Goal: Task Accomplishment & Management: Complete application form

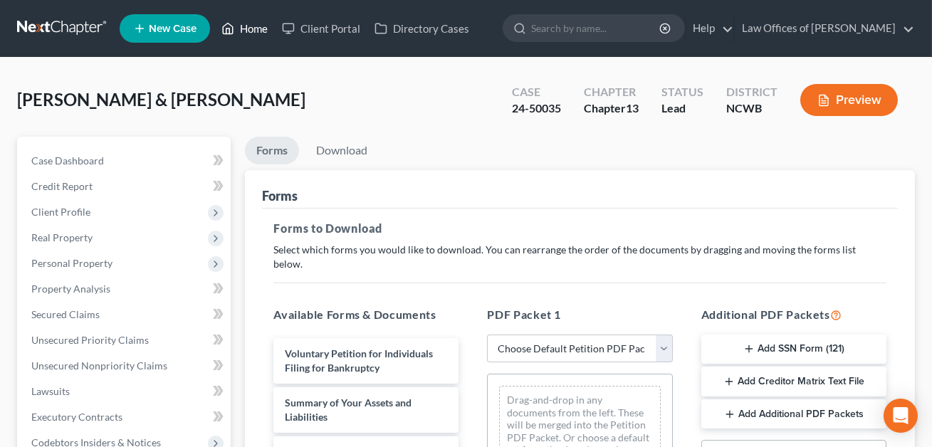
click at [256, 31] on link "Home" at bounding box center [244, 29] width 61 height 26
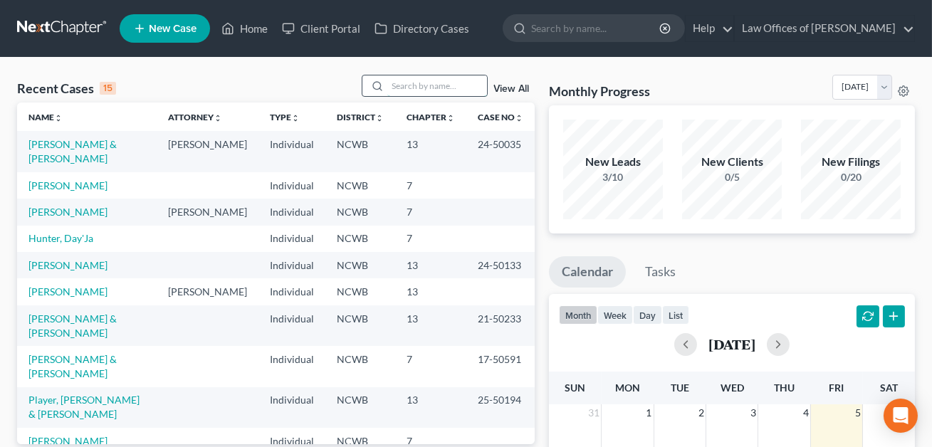
click at [402, 86] on input "search" at bounding box center [438, 86] width 100 height 21
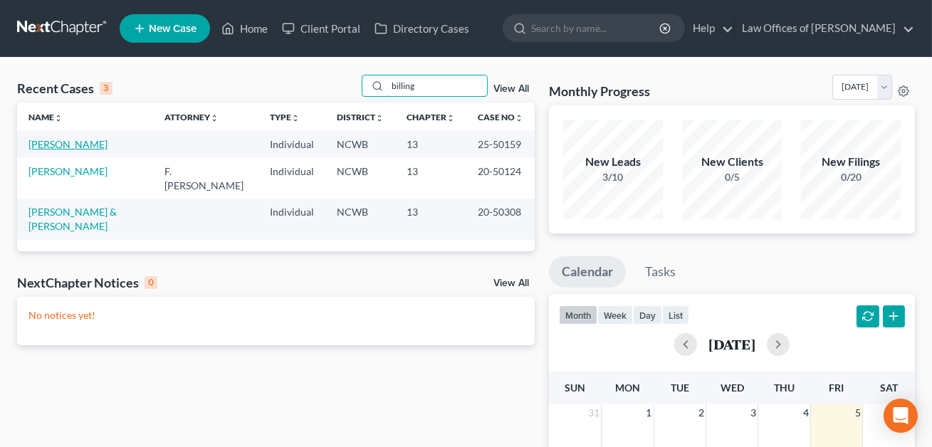
type input "billing"
click at [73, 147] on link "[PERSON_NAME]" at bounding box center [67, 144] width 79 height 12
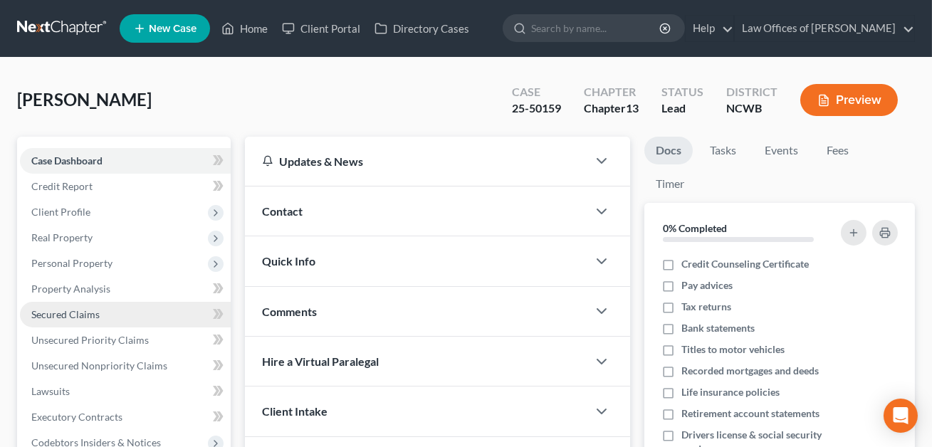
click at [69, 313] on span "Secured Claims" at bounding box center [65, 314] width 68 height 12
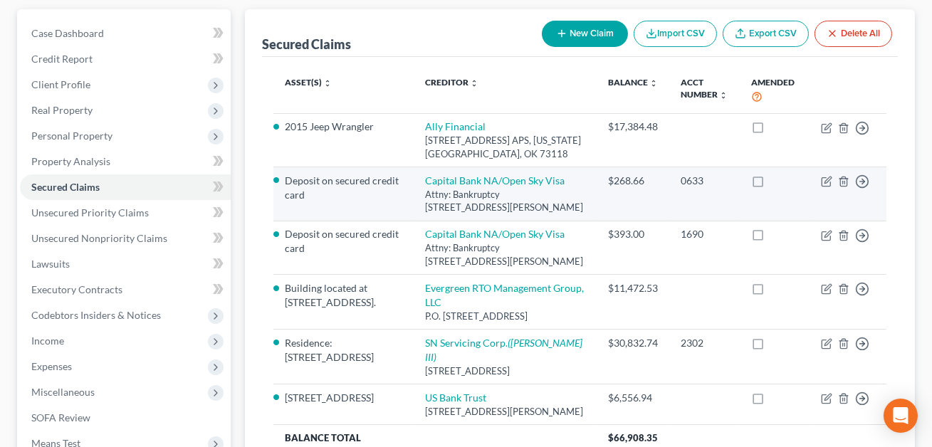
scroll to position [129, 0]
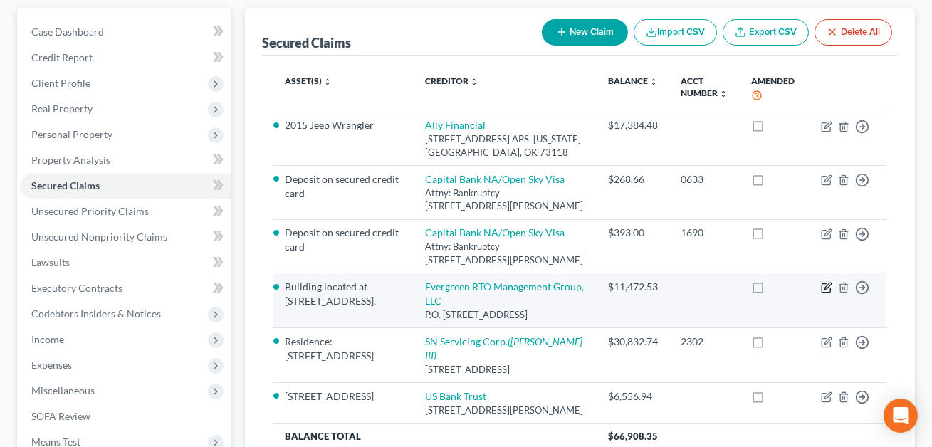
click at [828, 286] on icon "button" at bounding box center [828, 287] width 6 height 6
select select "28"
select select "0"
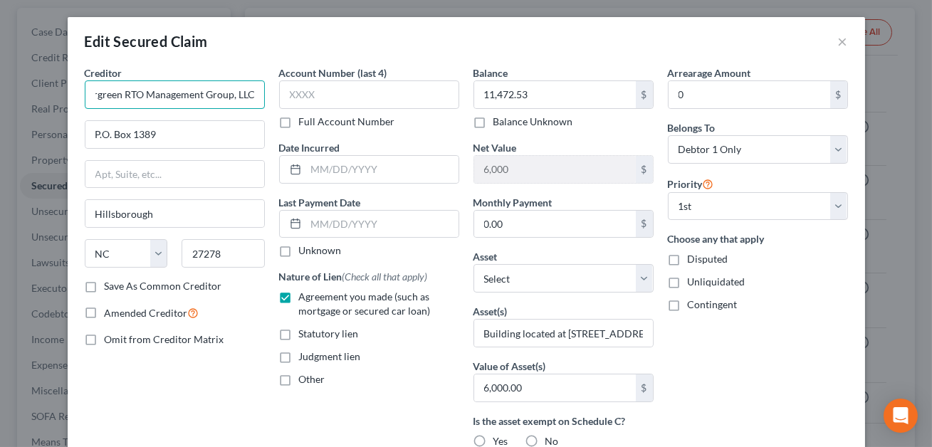
scroll to position [0, 0]
drag, startPoint x: 254, startPoint y: 95, endPoint x: 88, endPoint y: 93, distance: 165.3
click at [88, 93] on input "Evergreen RTO Management Group, LLC" at bounding box center [175, 94] width 180 height 28
type input "Rentabarn 2 LLC"
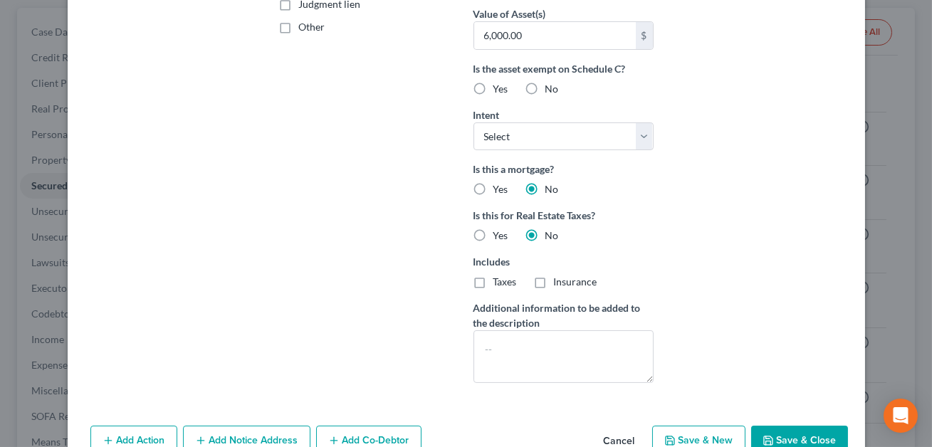
scroll to position [429, 0]
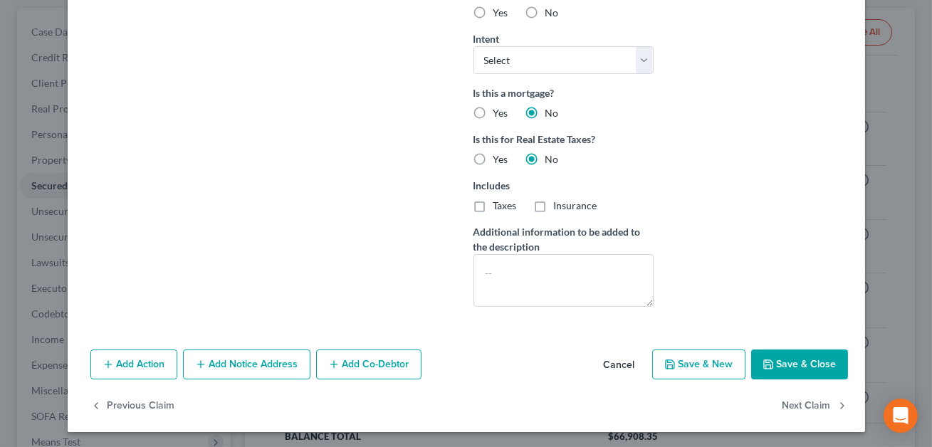
click at [779, 362] on button "Save & Close" at bounding box center [800, 365] width 97 height 30
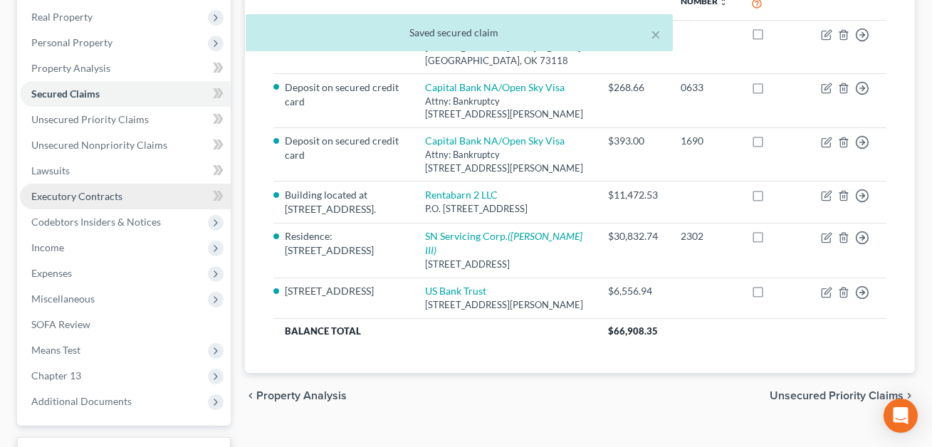
scroll to position [333, 0]
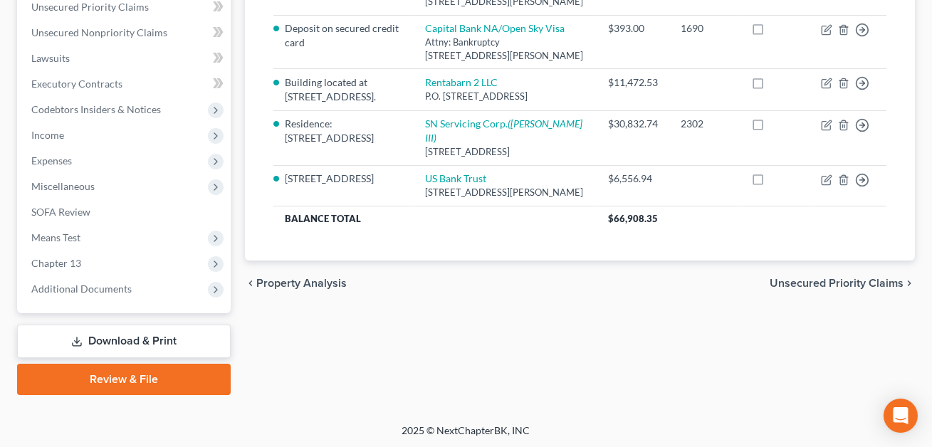
click at [122, 338] on link "Download & Print" at bounding box center [124, 341] width 214 height 33
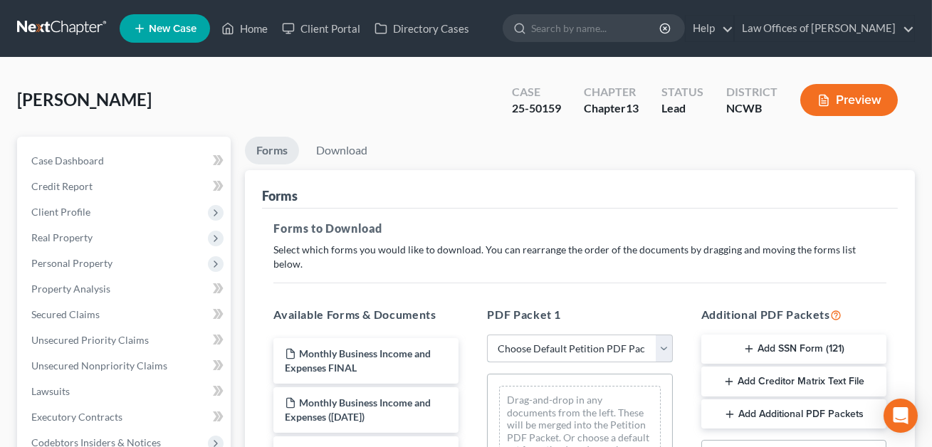
click at [574, 335] on select "Choose Default Petition PDF Packet Complete Bankruptcy Petition (all forms and …" at bounding box center [579, 349] width 185 height 28
select select "2"
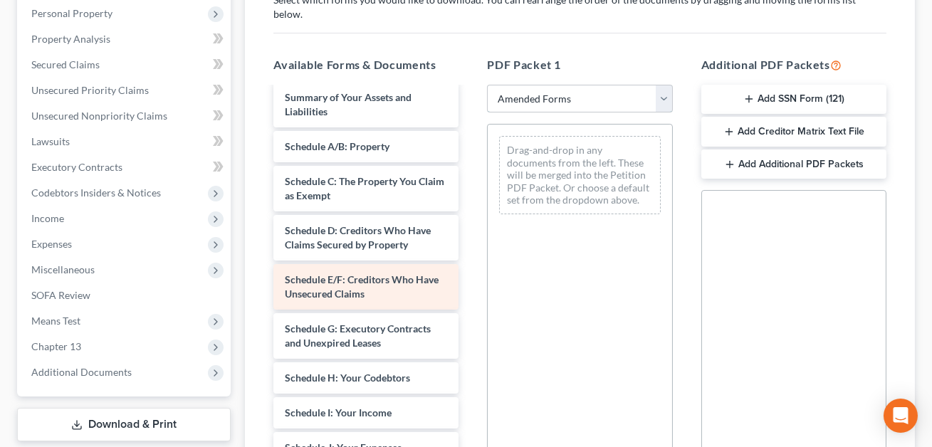
scroll to position [26, 0]
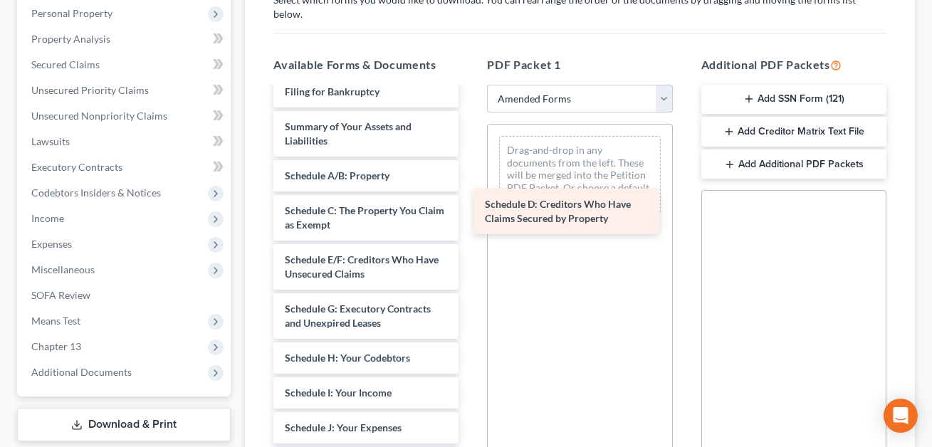
drag, startPoint x: 369, startPoint y: 254, endPoint x: 569, endPoint y: 215, distance: 204.0
click at [470, 215] on div "Schedule D: Creditors Who Have Claims Secured by Property Voluntary Petition fo…" at bounding box center [366, 418] width 208 height 712
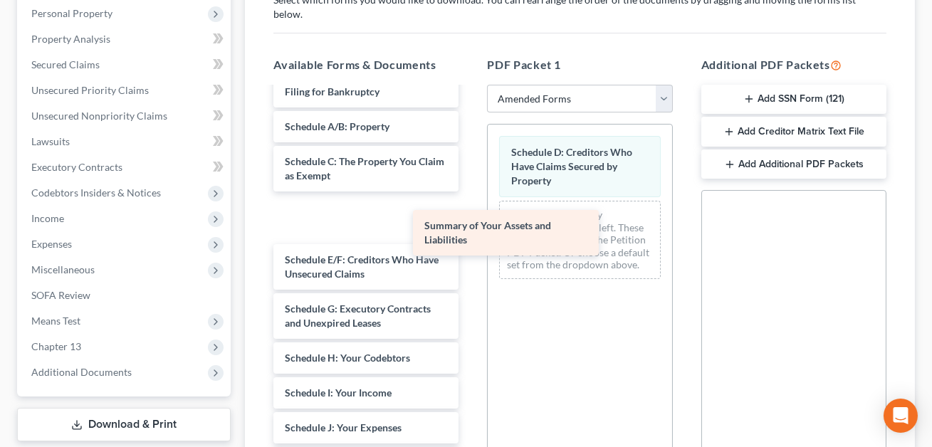
drag, startPoint x: 343, startPoint y: 116, endPoint x: 494, endPoint y: 229, distance: 188.8
click at [470, 229] on div "Summary of Your Assets and Liabilities Voluntary Petition for Individuals Filin…" at bounding box center [366, 418] width 208 height 712
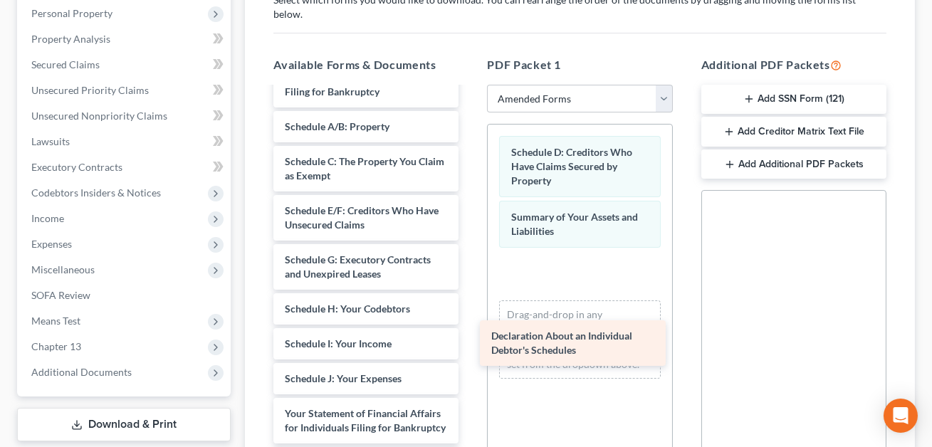
drag, startPoint x: 318, startPoint y: 400, endPoint x: 524, endPoint y: 338, distance: 215.9
click at [470, 338] on div "Declaration About an Individual Debtor's Schedules Voluntary Petition for Indiv…" at bounding box center [366, 368] width 208 height 613
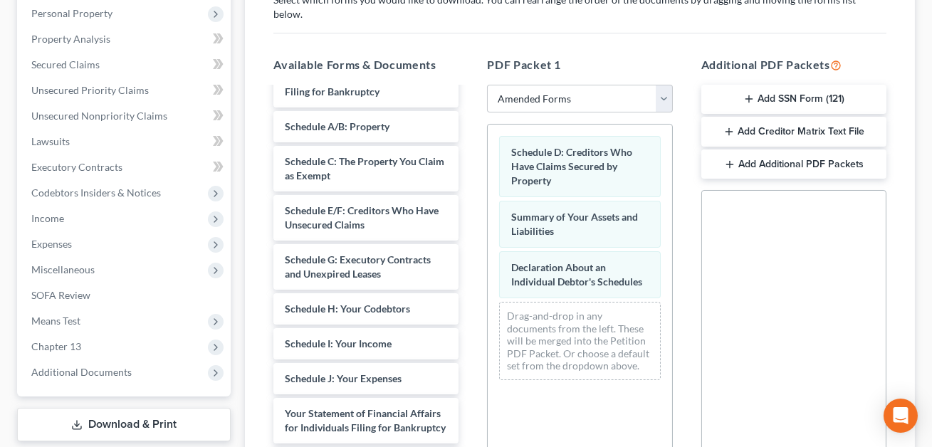
scroll to position [431, 0]
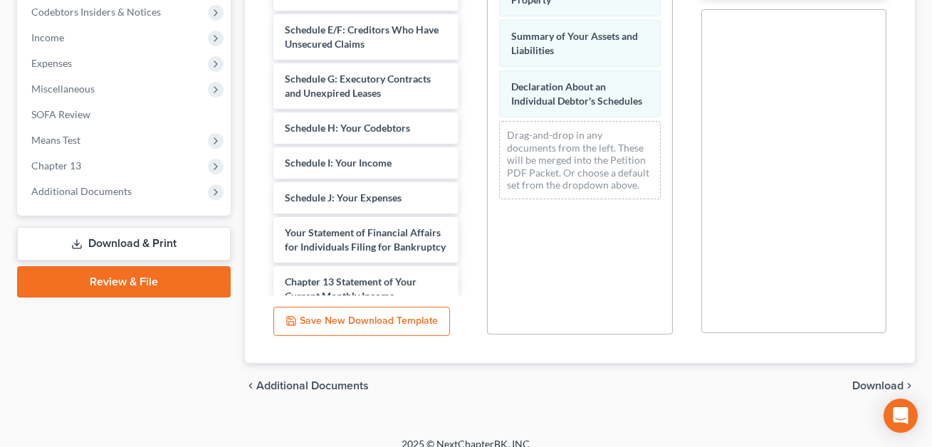
click at [872, 380] on span "Download" at bounding box center [878, 385] width 51 height 11
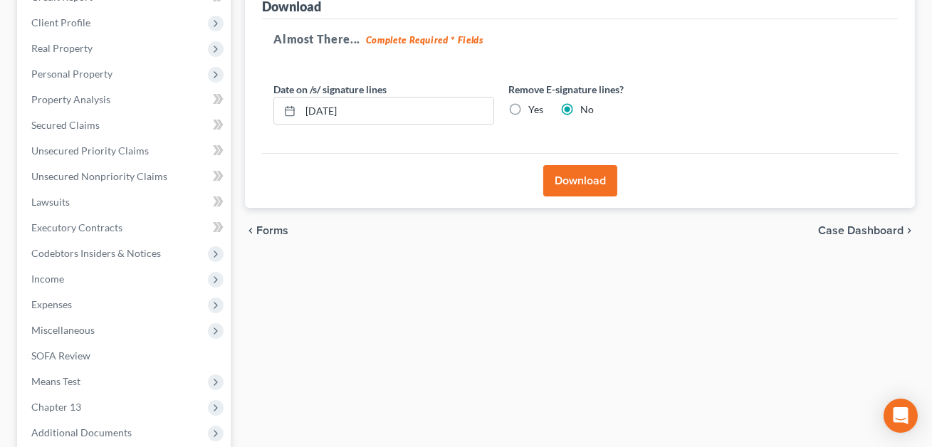
scroll to position [182, 0]
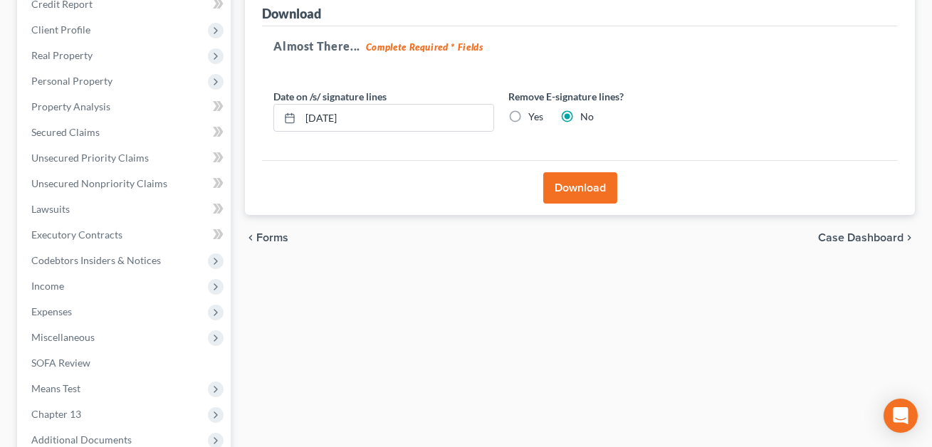
click at [529, 110] on label "Yes" at bounding box center [536, 117] width 15 height 14
click at [534, 110] on input "Yes" at bounding box center [538, 114] width 9 height 9
radio input "true"
radio input "false"
drag, startPoint x: 381, startPoint y: 119, endPoint x: 303, endPoint y: 113, distance: 77.9
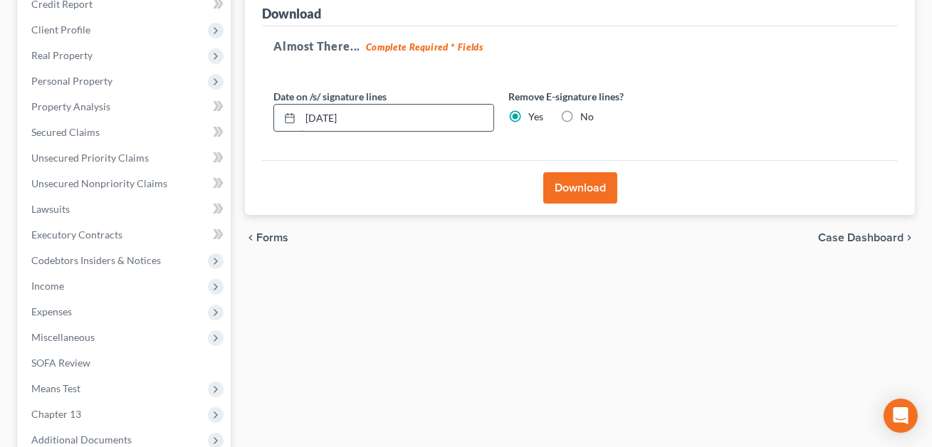
click at [303, 113] on input "[DATE]" at bounding box center [397, 118] width 193 height 27
click at [588, 194] on button "Download" at bounding box center [581, 187] width 74 height 31
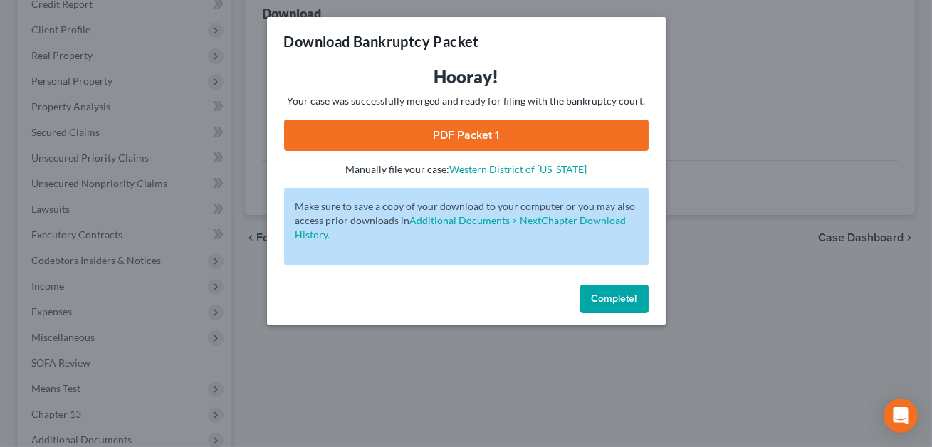
click at [502, 140] on link "PDF Packet 1" at bounding box center [466, 135] width 365 height 31
click at [619, 297] on span "Complete!" at bounding box center [615, 299] width 46 height 12
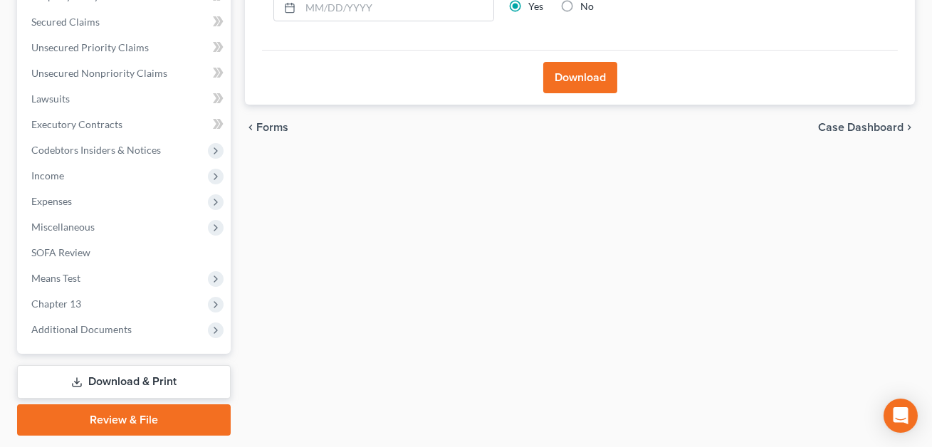
scroll to position [333, 0]
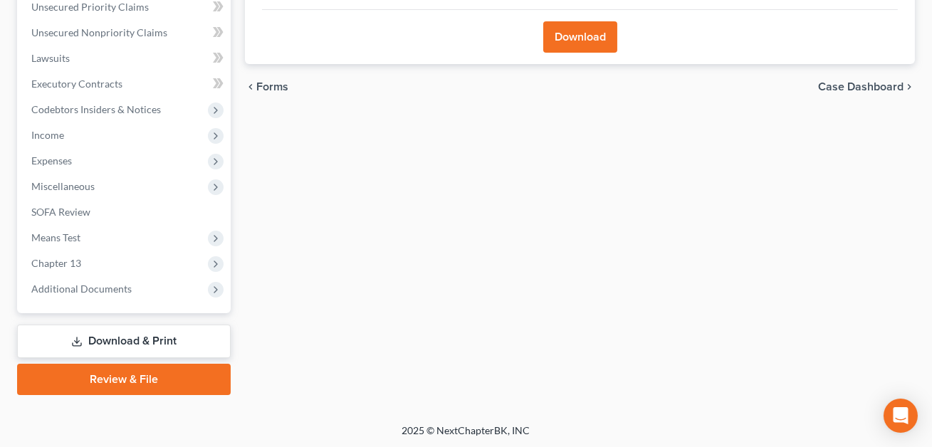
click at [95, 339] on link "Download & Print" at bounding box center [124, 341] width 214 height 33
click at [43, 174] on span "Miscellaneous" at bounding box center [125, 187] width 211 height 26
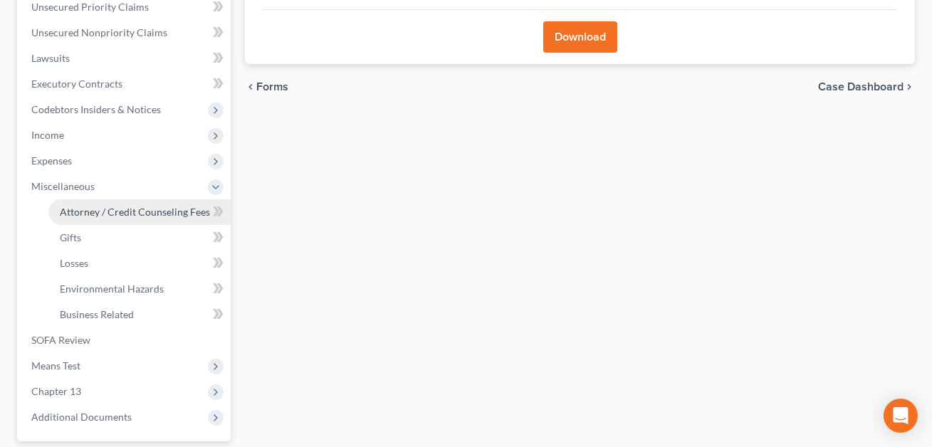
click at [69, 217] on link "Attorney / Credit Counseling Fees" at bounding box center [139, 212] width 182 height 26
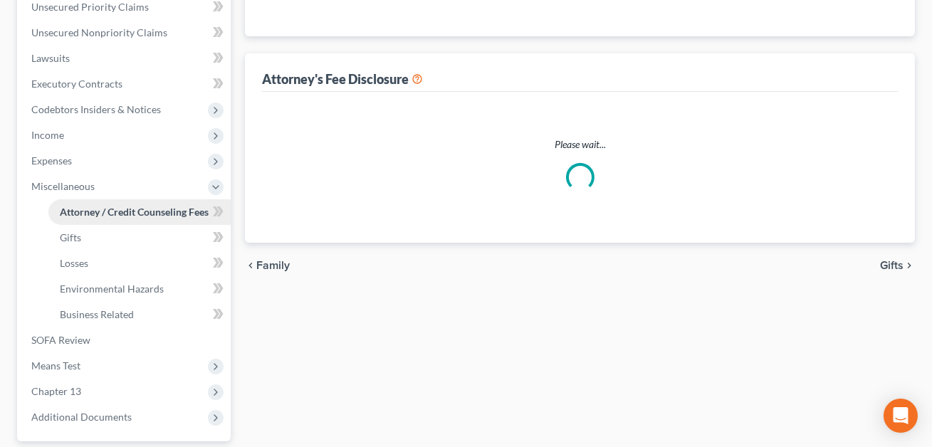
scroll to position [246, 0]
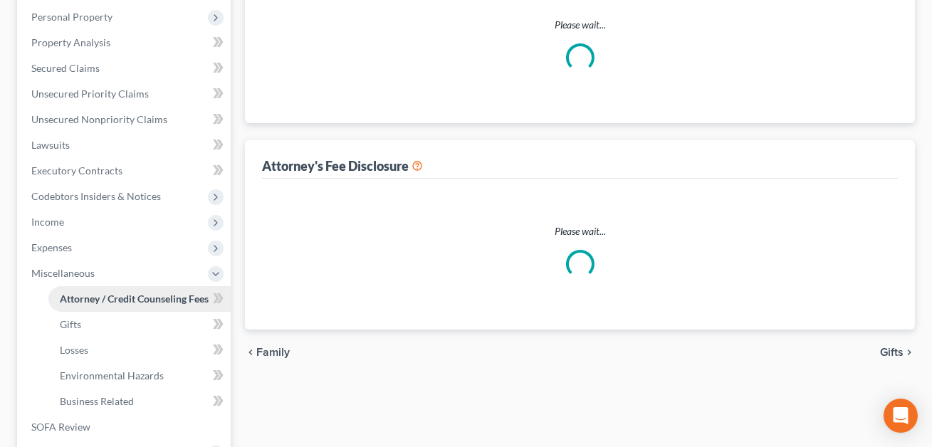
select select "0"
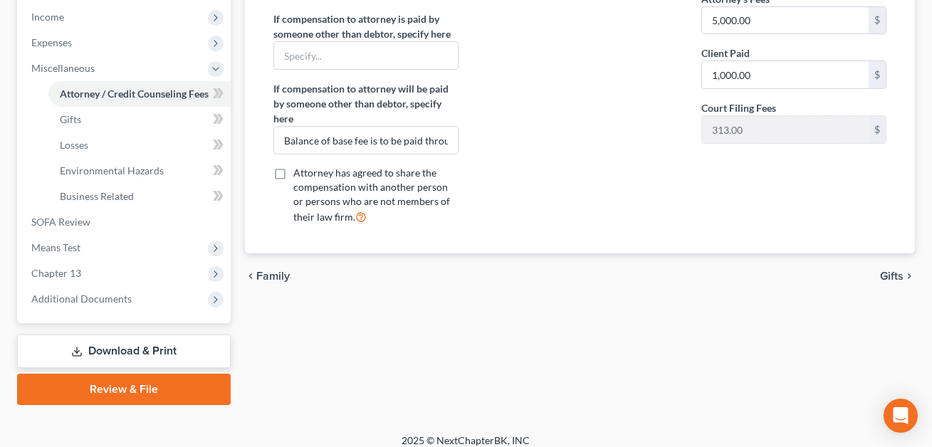
scroll to position [462, 0]
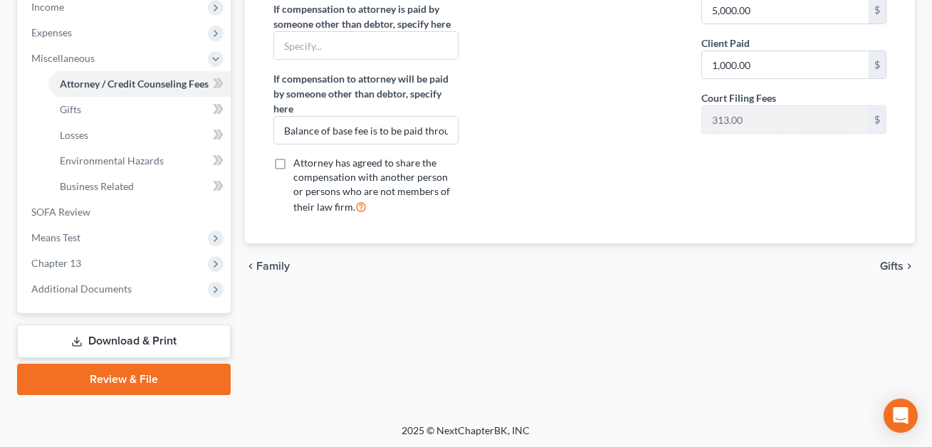
click at [152, 343] on link "Download & Print" at bounding box center [124, 341] width 214 height 33
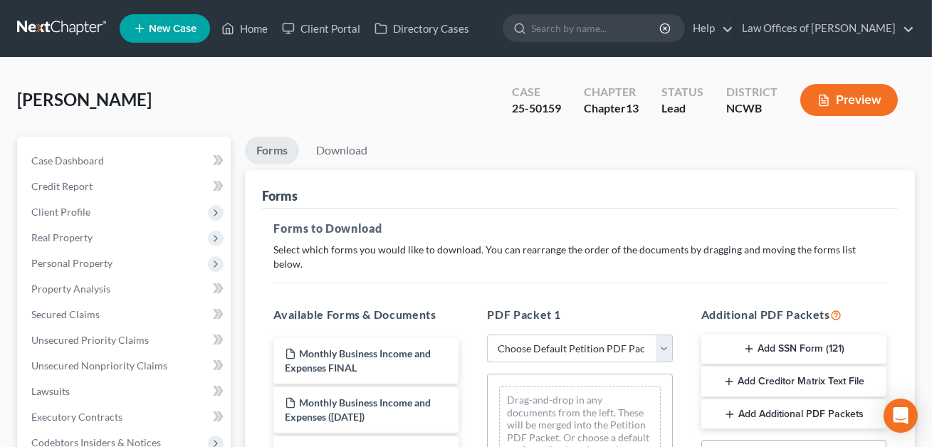
click at [535, 335] on select "Choose Default Petition PDF Packet Complete Bankruptcy Petition (all forms and …" at bounding box center [579, 349] width 185 height 28
select select "2"
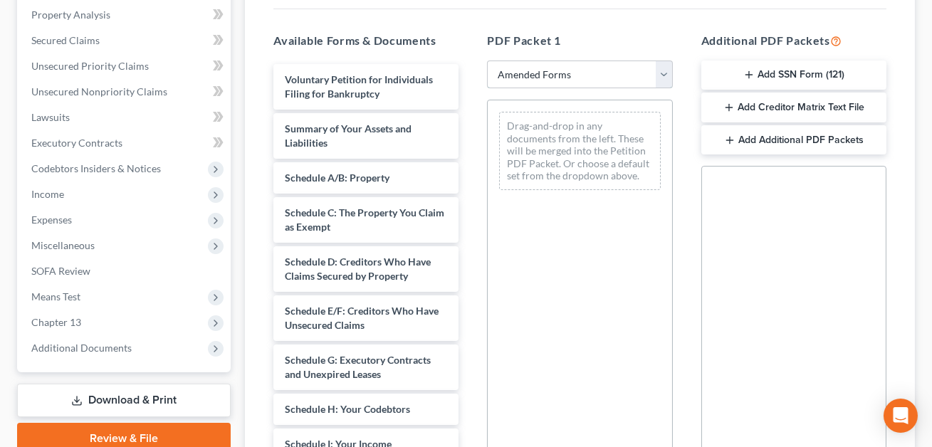
scroll to position [279, 0]
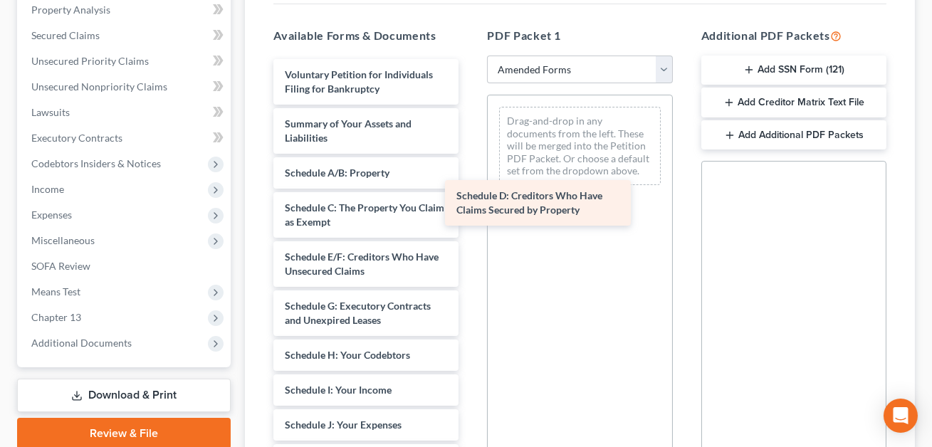
drag, startPoint x: 368, startPoint y: 245, endPoint x: 553, endPoint y: 173, distance: 198.0
click at [470, 173] on div "Schedule D: Creditors Who Have Claims Secured by Property Voluntary Petition fo…" at bounding box center [366, 415] width 208 height 712
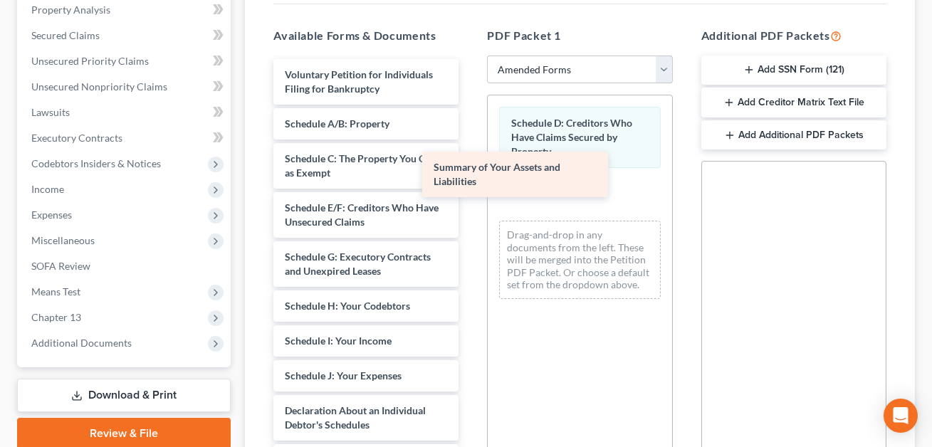
drag, startPoint x: 348, startPoint y: 120, endPoint x: 546, endPoint y: 183, distance: 207.7
click at [470, 183] on div "Summary of Your Assets and Liabilities Voluntary Petition for Individuals Filin…" at bounding box center [366, 390] width 208 height 663
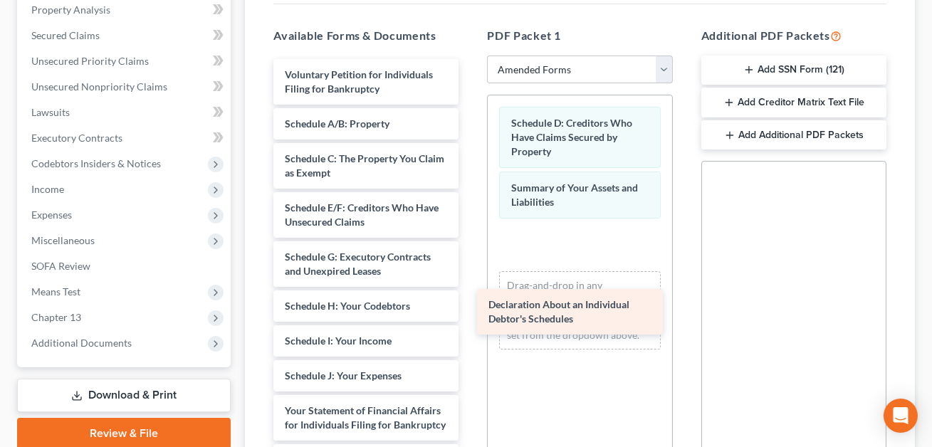
drag, startPoint x: 341, startPoint y: 394, endPoint x: 547, endPoint y: 293, distance: 230.0
click at [470, 293] on div "Declaration About an Individual Debtor's Schedules Voluntary Petition for Indiv…" at bounding box center [366, 365] width 208 height 613
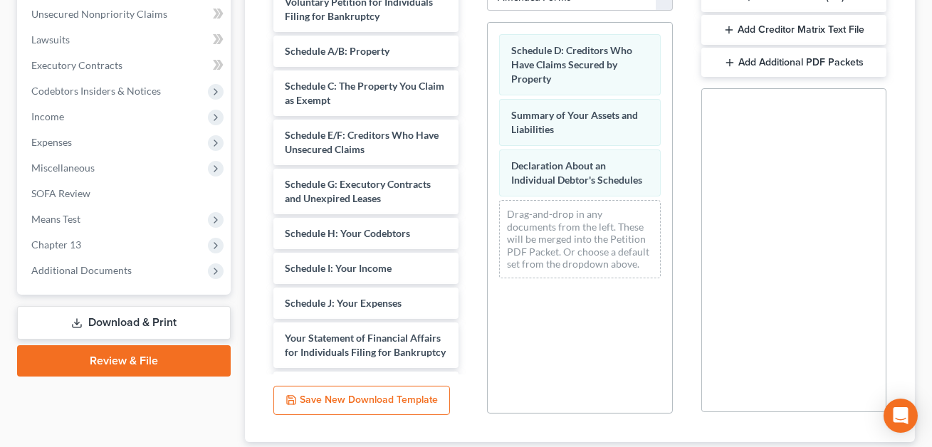
scroll to position [431, 0]
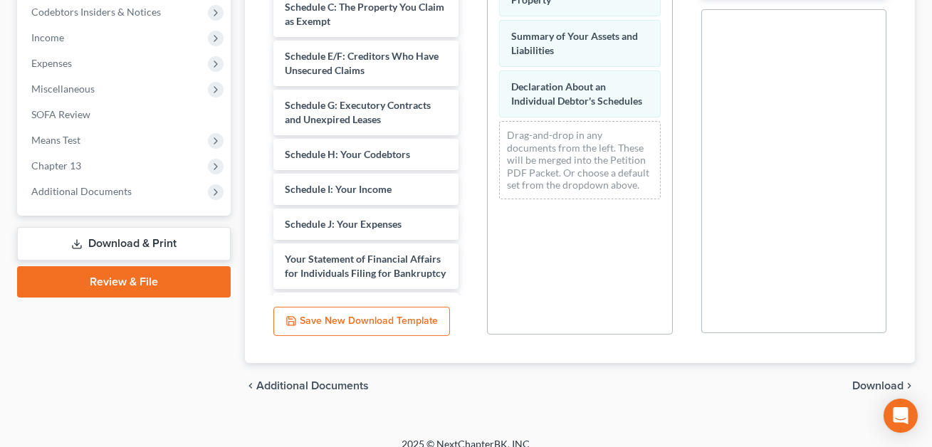
click at [860, 380] on span "Download" at bounding box center [878, 385] width 51 height 11
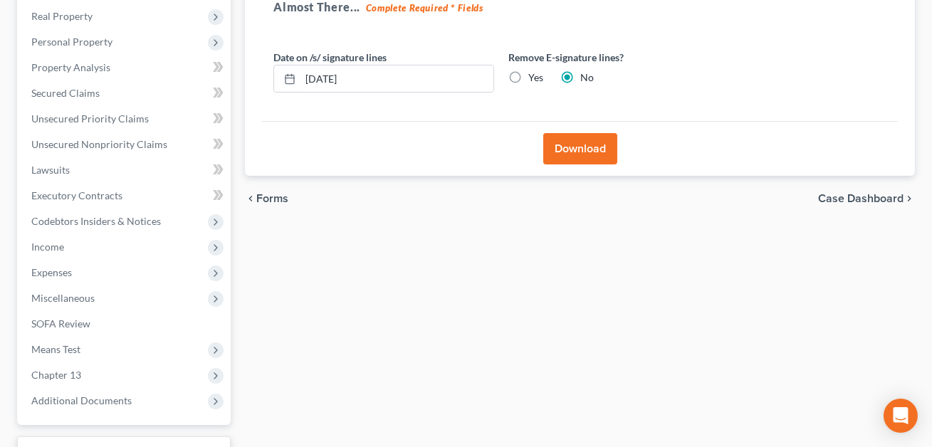
scroll to position [85, 0]
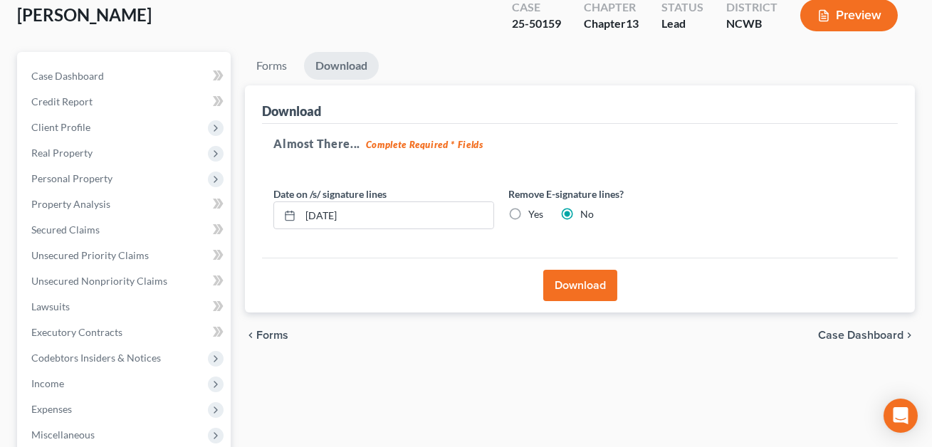
click at [586, 291] on button "Download" at bounding box center [581, 285] width 74 height 31
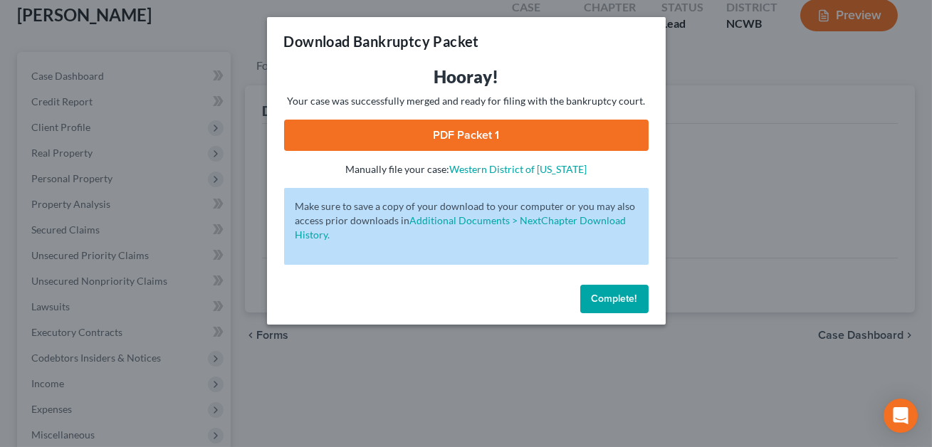
click at [551, 136] on link "PDF Packet 1" at bounding box center [466, 135] width 365 height 31
